Goal: Find contact information: Find contact information

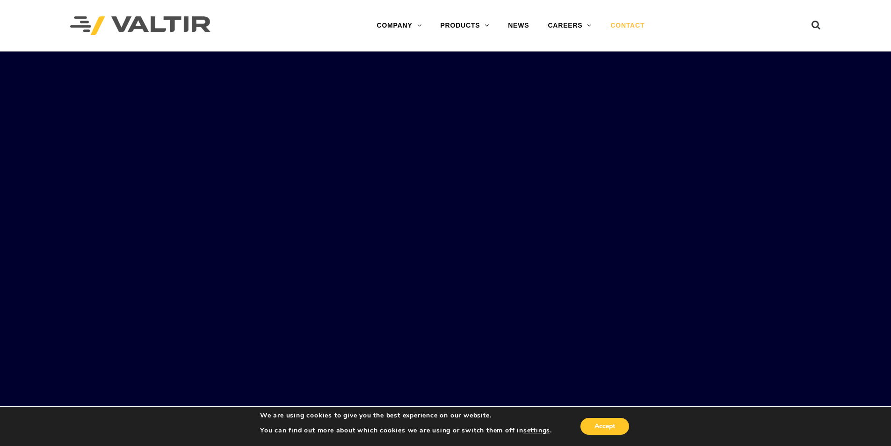
click at [625, 25] on link "CONTACT" at bounding box center [627, 25] width 53 height 19
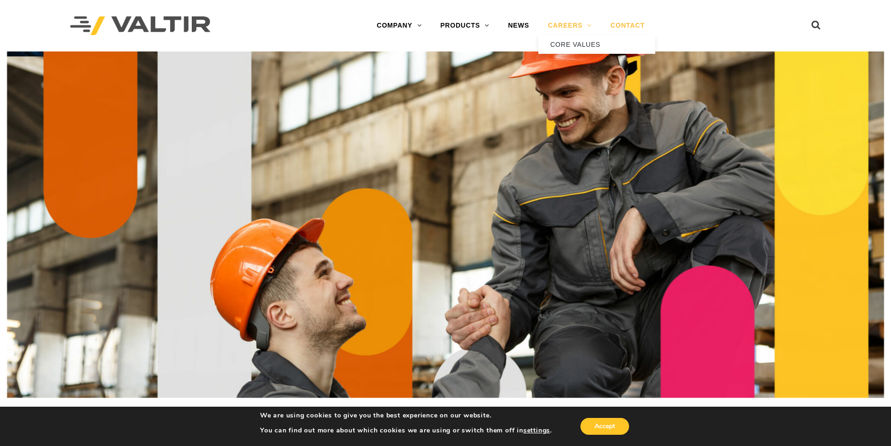
click at [558, 27] on link "CAREERS" at bounding box center [570, 25] width 63 height 19
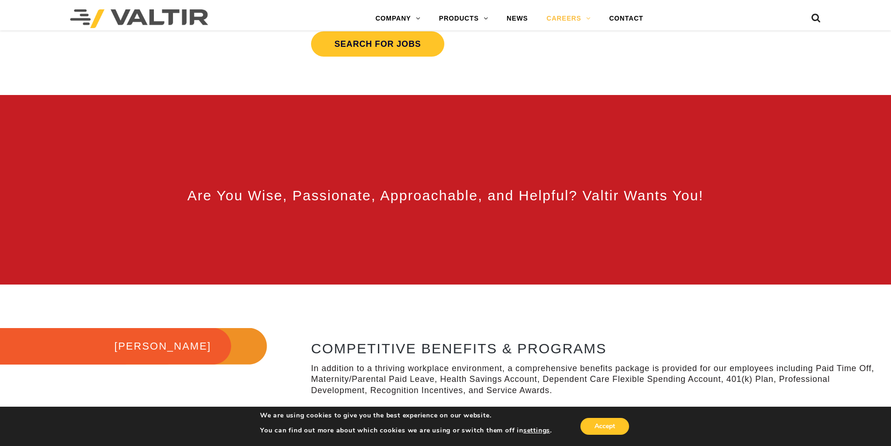
scroll to position [374, 0]
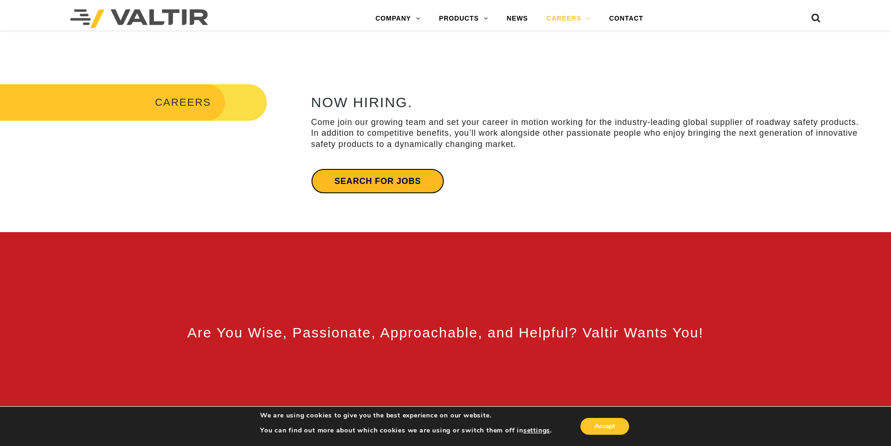
click at [391, 169] on link "Search for jobs" at bounding box center [377, 180] width 133 height 25
